Goal: Task Accomplishment & Management: Complete application form

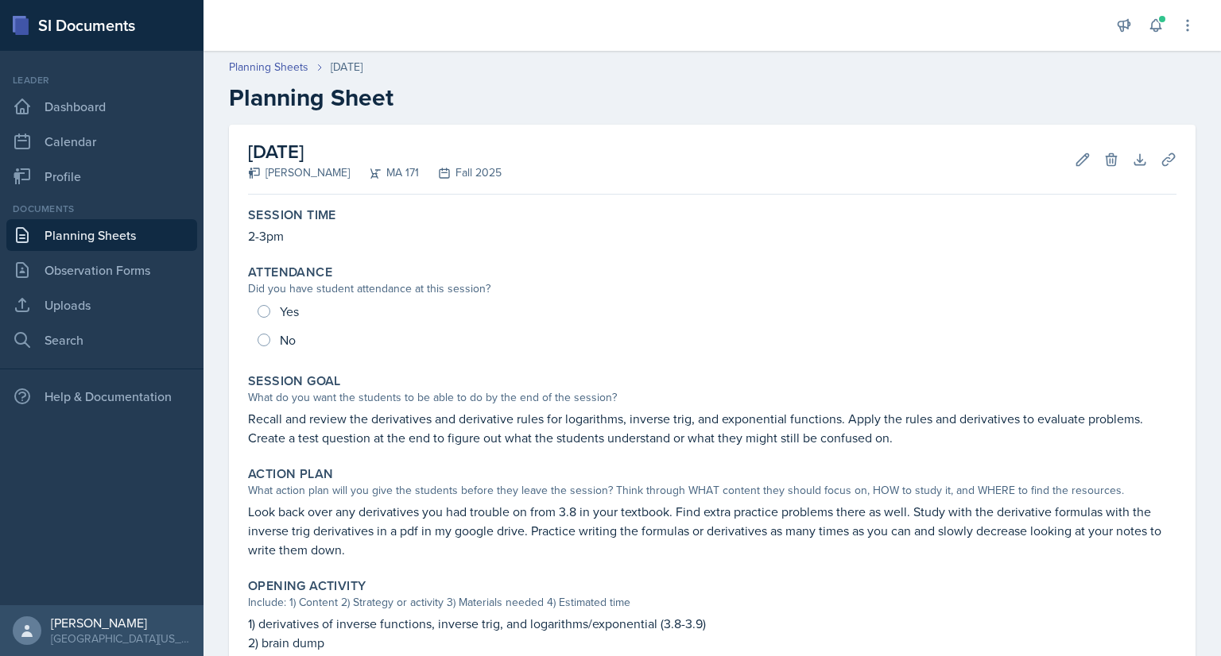
scroll to position [397, 0]
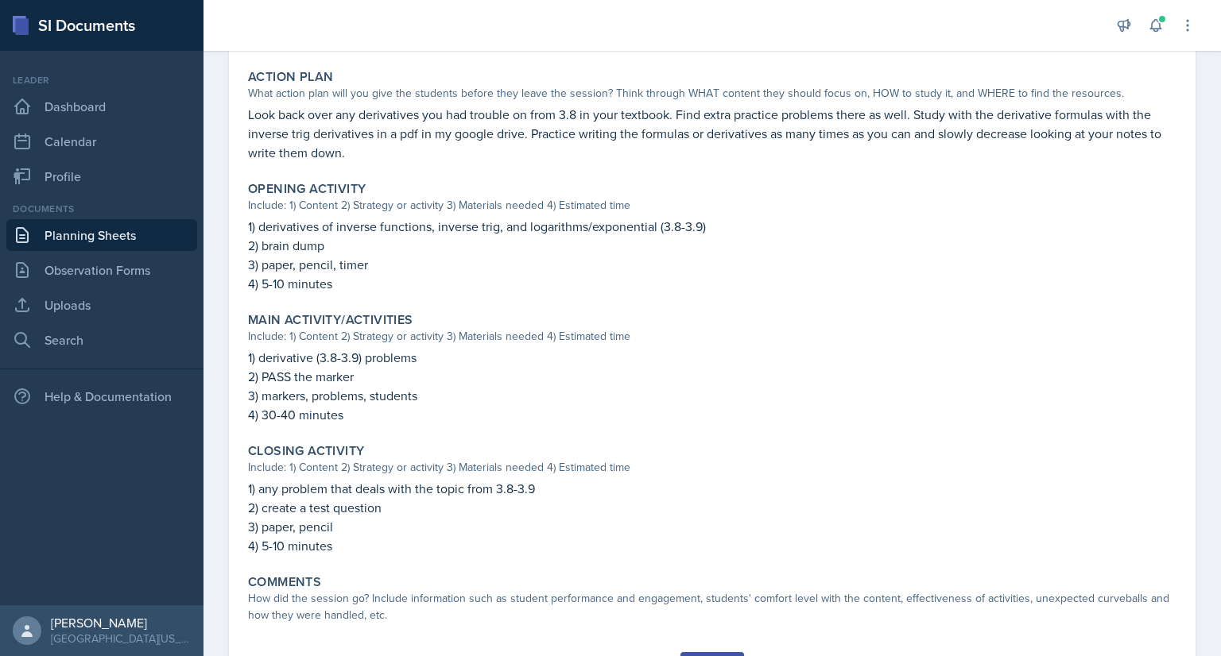
click at [121, 238] on link "Planning Sheets" at bounding box center [101, 235] width 191 height 32
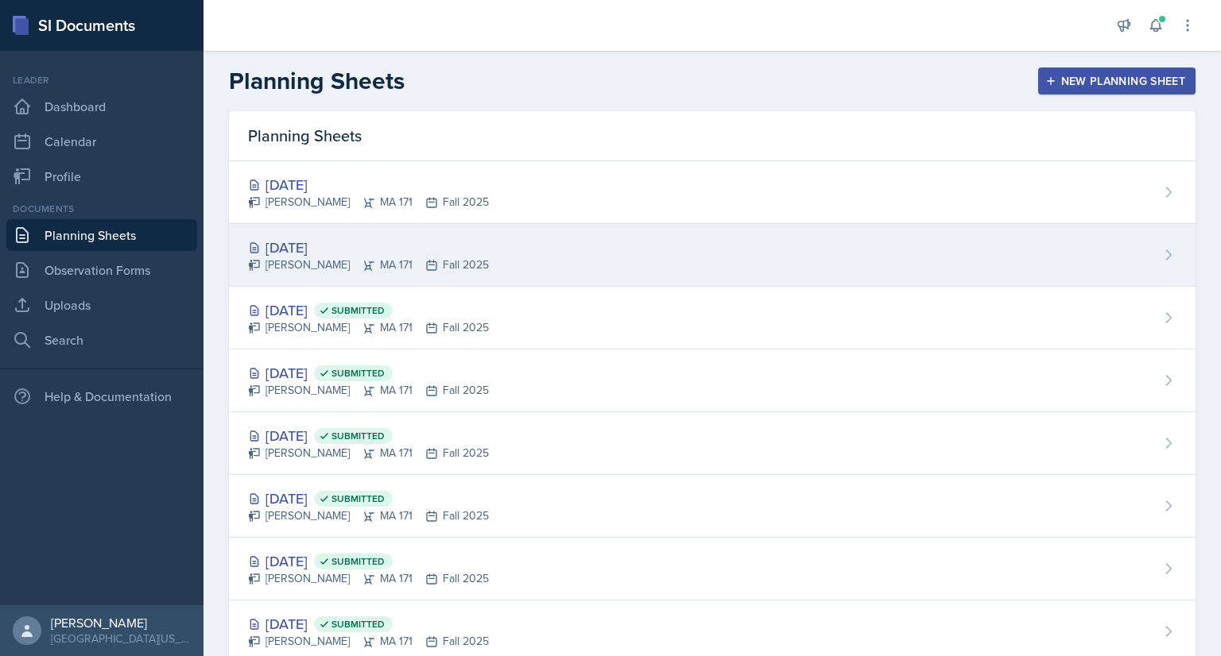
click at [567, 238] on div "[DATE] [PERSON_NAME] MA 171 Fall 2025" at bounding box center [712, 255] width 966 height 63
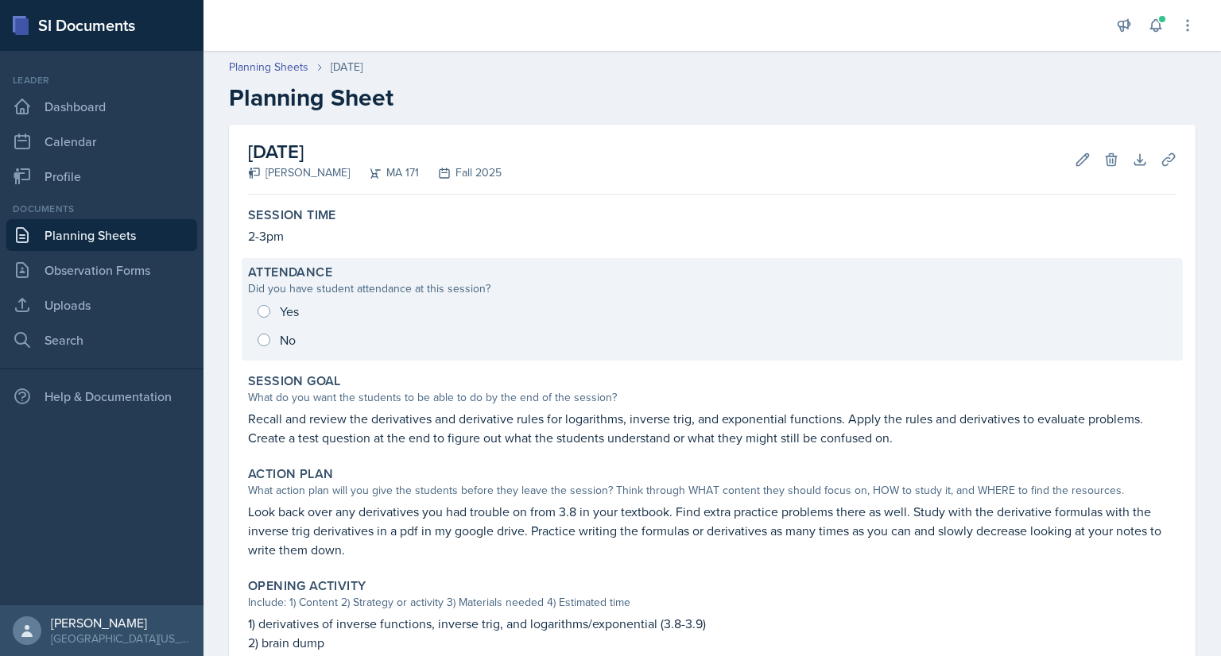
click at [257, 308] on div "Yes No" at bounding box center [712, 325] width 928 height 57
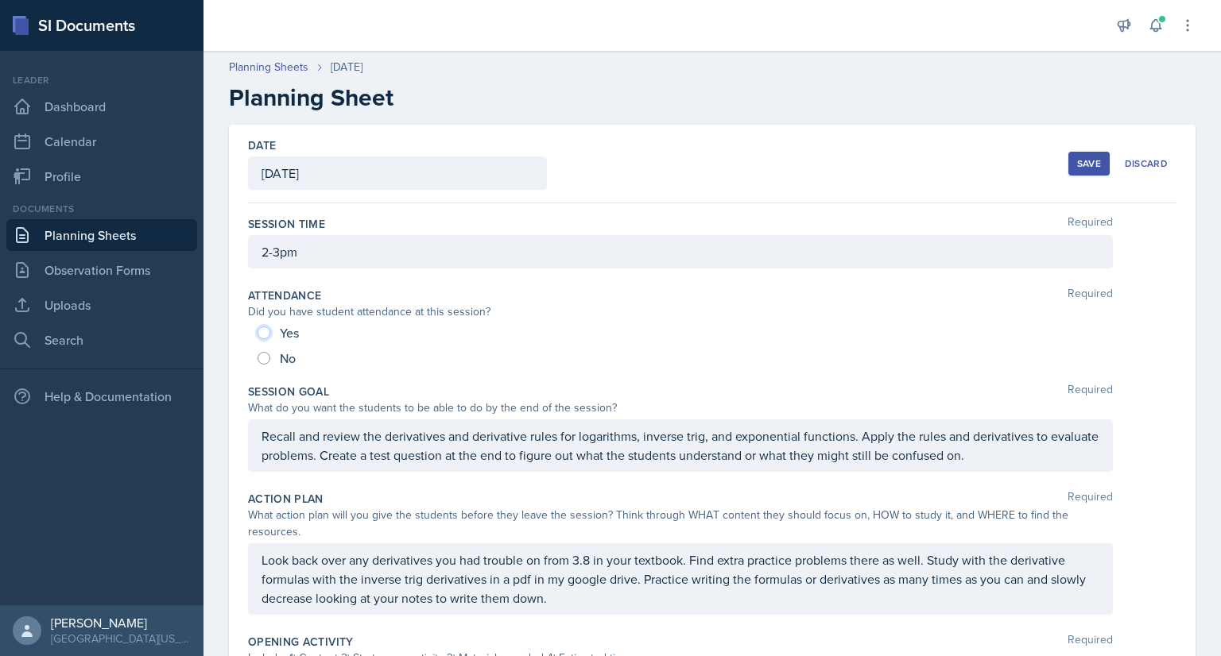
click at [266, 333] on input "Yes" at bounding box center [263, 333] width 13 height 13
radio input "true"
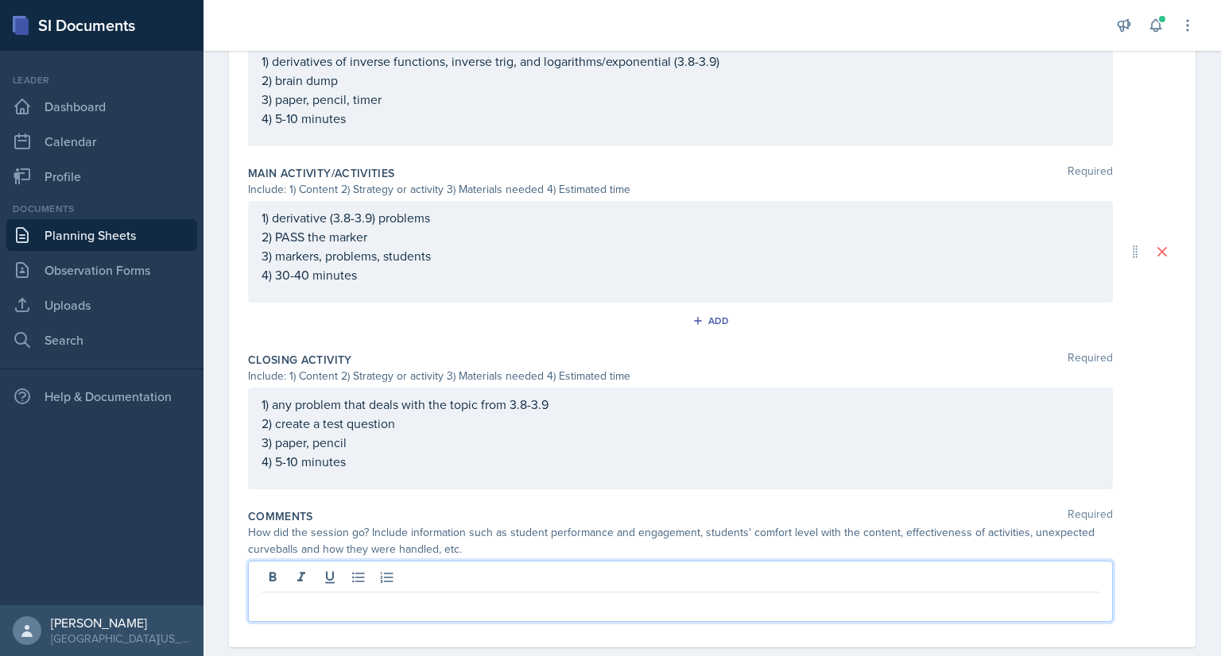
click at [324, 596] on p at bounding box center [680, 605] width 838 height 19
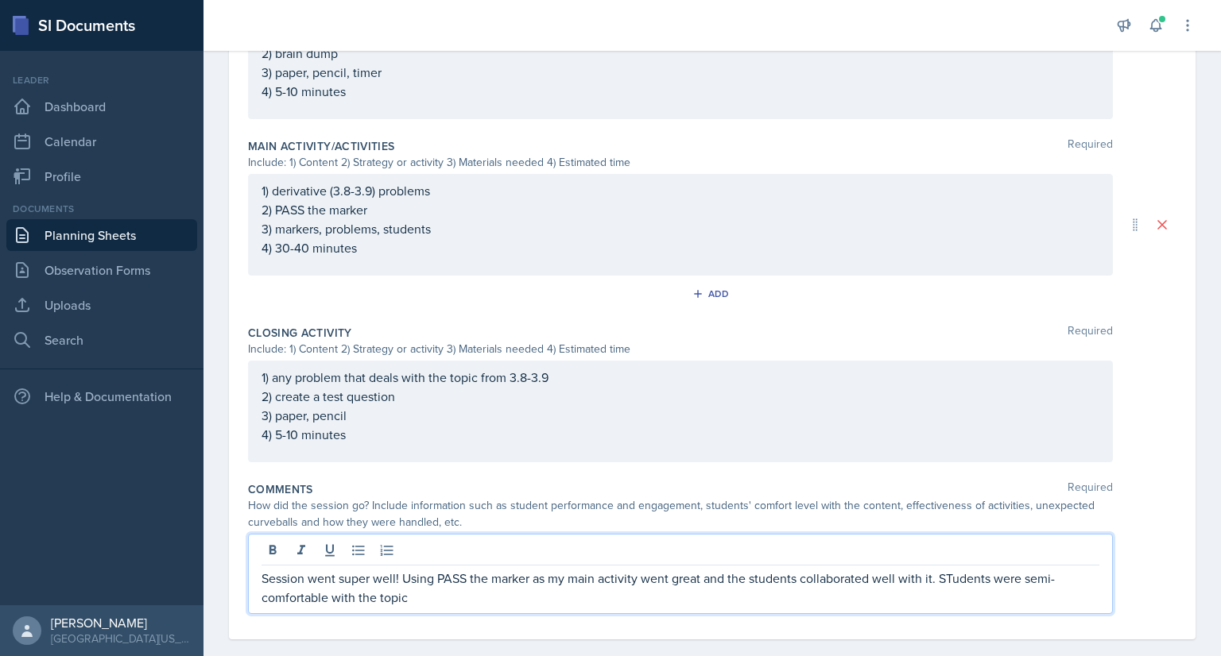
click at [950, 578] on p "Session went super well! Using PASS the marker as my main activity went great a…" at bounding box center [680, 588] width 838 height 38
click at [891, 592] on p "Session went super well! Using PASS the marker as my main activity went great a…" at bounding box center [680, 588] width 838 height 38
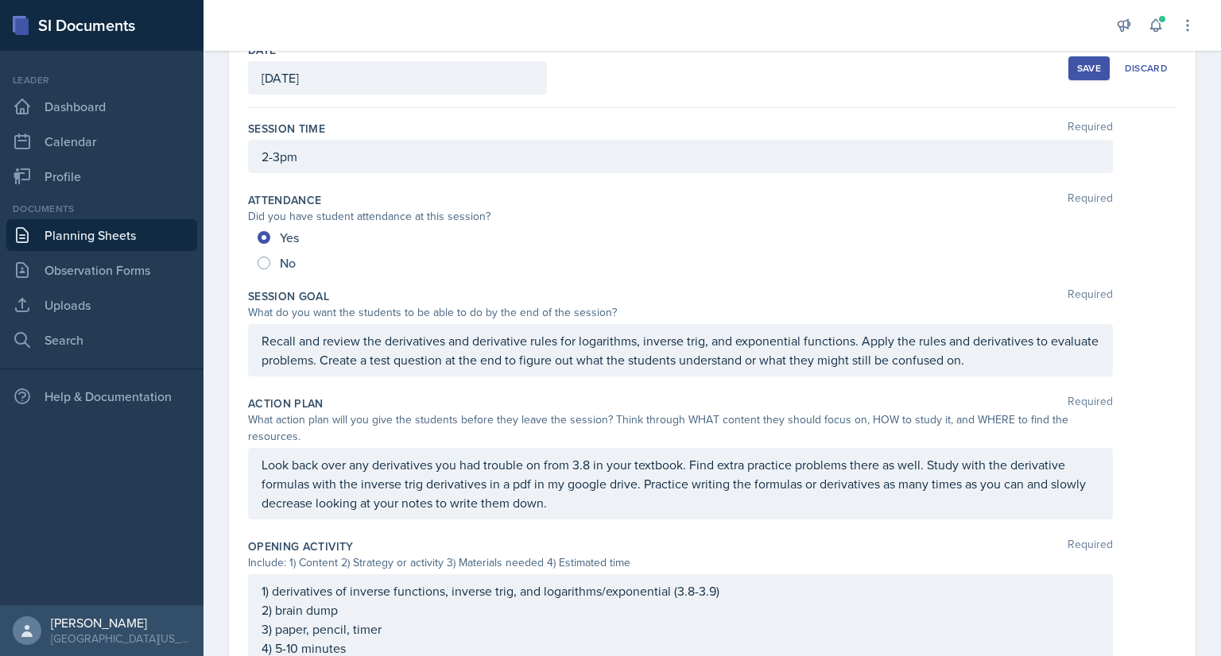
scroll to position [0, 0]
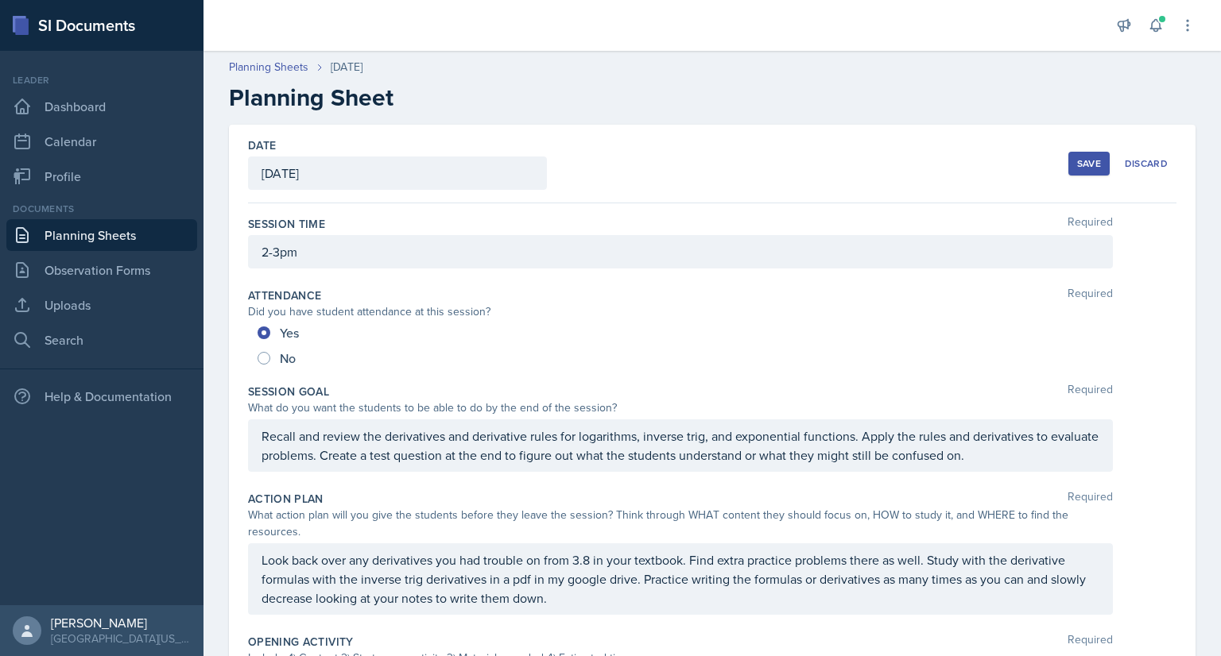
click at [1077, 166] on div "Save" at bounding box center [1089, 163] width 24 height 13
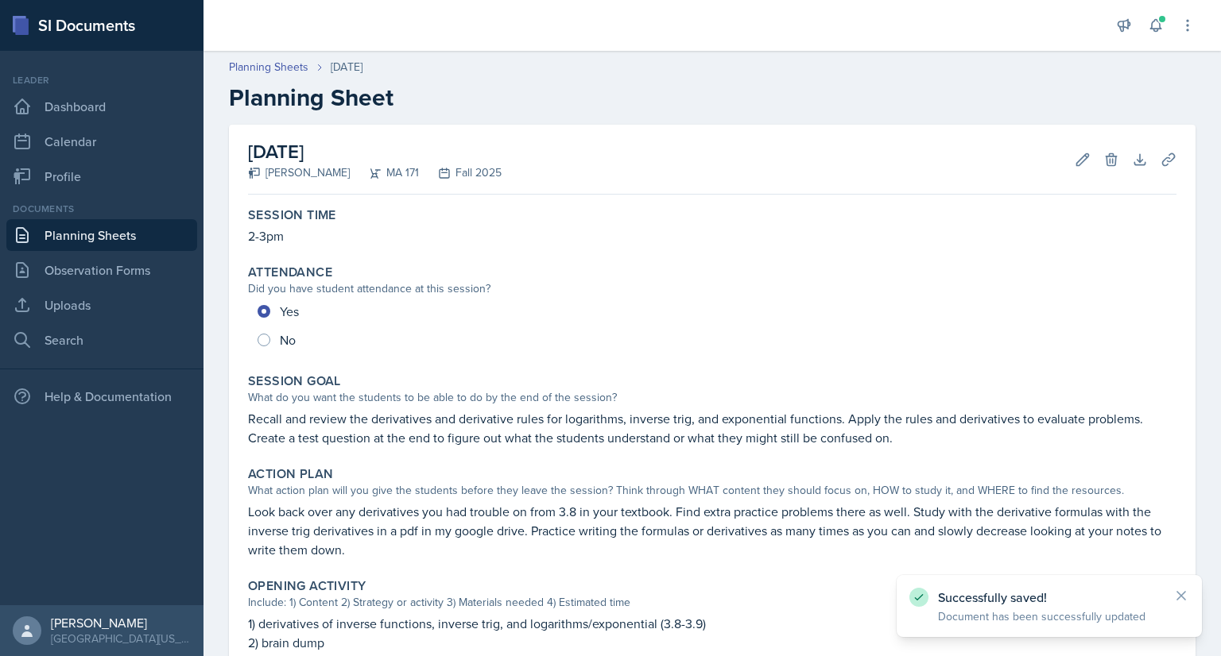
click at [149, 233] on link "Planning Sheets" at bounding box center [101, 235] width 191 height 32
